Goal: Task Accomplishment & Management: Use online tool/utility

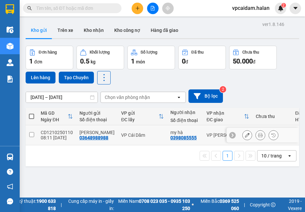
click at [31, 135] on input "checkbox" at bounding box center [31, 134] width 5 height 5
checkbox input "true"
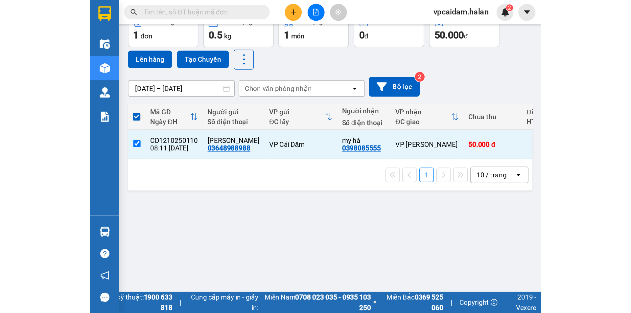
scroll to position [30, 0]
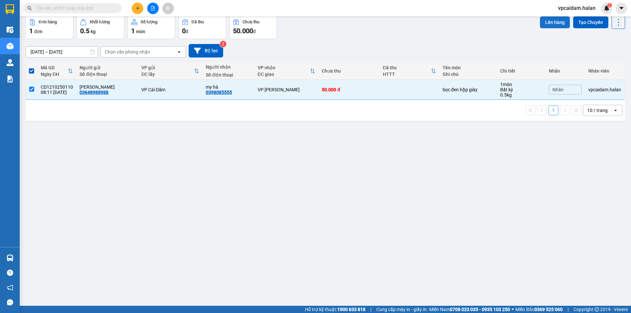
click at [305, 21] on button "Lên hàng" at bounding box center [555, 22] width 30 height 12
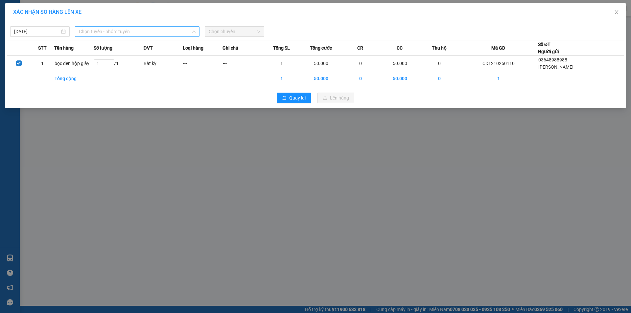
click at [162, 33] on span "Chọn tuyến - nhóm tuyến" at bounding box center [137, 32] width 117 height 10
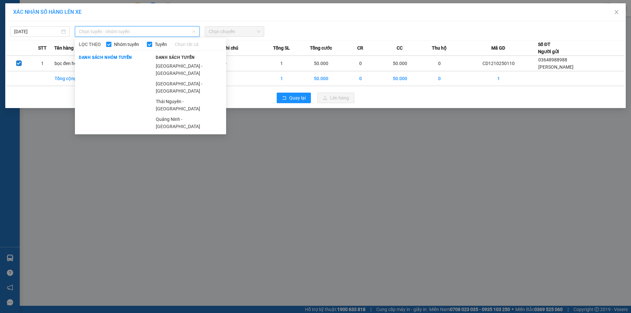
click at [224, 32] on span "Chọn chuyến" at bounding box center [235, 32] width 52 height 10
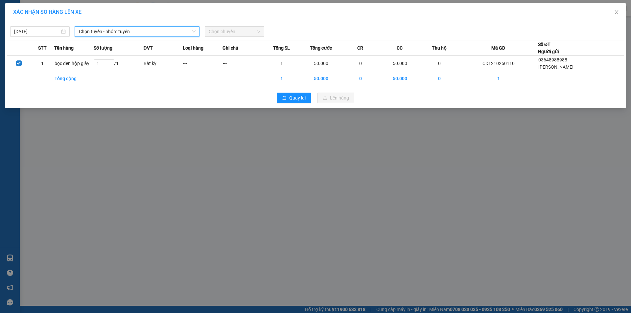
click at [224, 32] on span "Chọn chuyến" at bounding box center [235, 32] width 52 height 10
click at [180, 35] on span "Chọn tuyến - nhóm tuyến" at bounding box center [137, 32] width 117 height 10
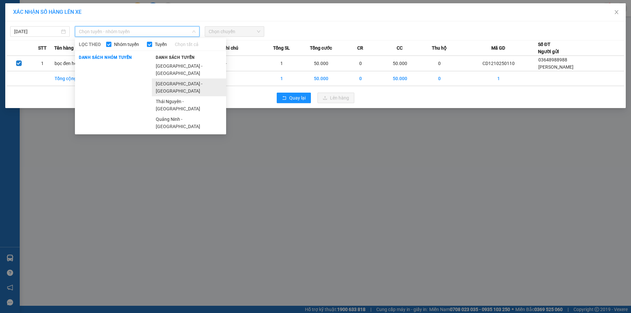
click at [171, 78] on li "[GEOGRAPHIC_DATA] - [GEOGRAPHIC_DATA]" at bounding box center [189, 87] width 74 height 18
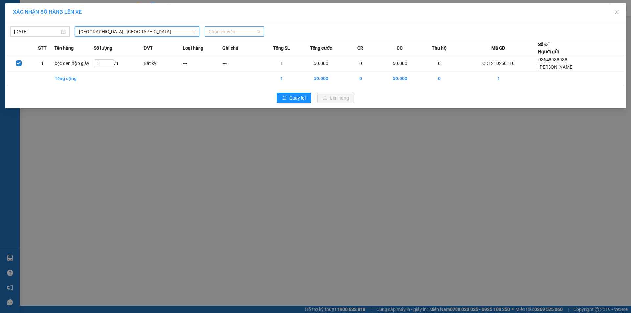
click at [234, 34] on span "Chọn chuyến" at bounding box center [235, 32] width 52 height 10
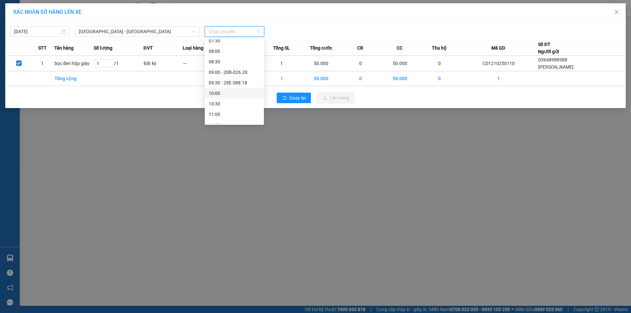
scroll to position [66, 0]
click at [249, 116] on div "09:30 - 29E-388.18" at bounding box center [234, 115] width 51 height 7
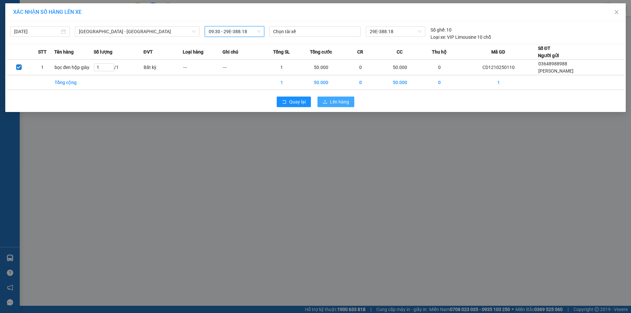
click at [305, 104] on span "Lên hàng" at bounding box center [339, 101] width 19 height 7
